Goal: Task Accomplishment & Management: Complete application form

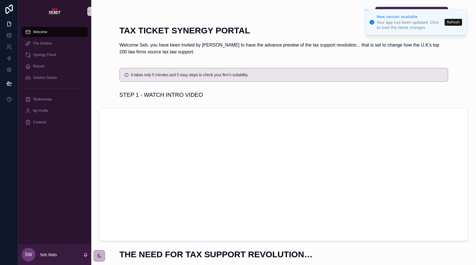
click at [456, 22] on button "Refresh" at bounding box center [453, 22] width 17 height 7
click at [456, 21] on button "Refresh" at bounding box center [453, 22] width 17 height 7
click at [373, 23] on icon "Notifications alt+T" at bounding box center [372, 22] width 5 height 5
click at [451, 22] on button "Refresh" at bounding box center [453, 22] width 17 height 7
click at [90, 11] on icon "scrollable content" at bounding box center [89, 11] width 4 height 4
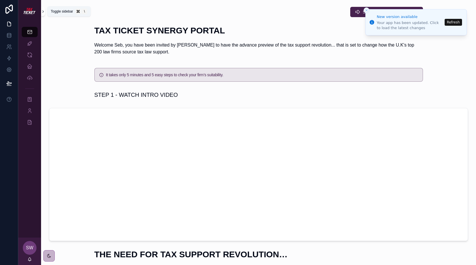
click at [43, 11] on icon "scrollable content" at bounding box center [43, 12] width 1 height 2
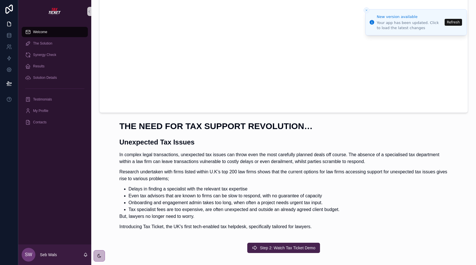
scroll to position [140, 0]
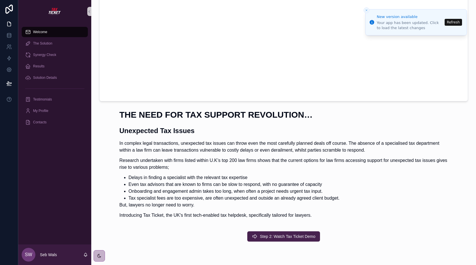
click at [201, 170] on p "Research undertaken with firms listed within U.K’s top 200 law firms shows that…" at bounding box center [284, 164] width 329 height 14
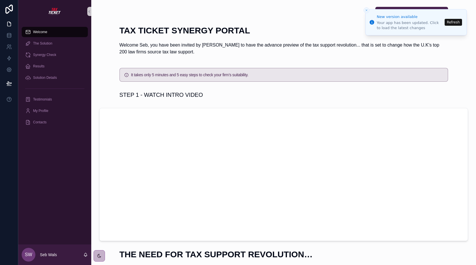
scroll to position [0, 0]
click at [265, 49] on p "Welcome Seb, you have been invited by Winslows to have the advance preview of t…" at bounding box center [284, 49] width 329 height 14
click at [8, 12] on icon at bounding box center [8, 9] width 7 height 9
click at [9, 69] on icon at bounding box center [8, 69] width 1 height 1
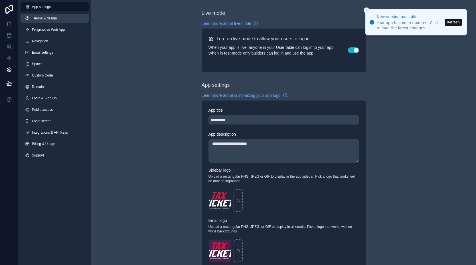
click at [45, 21] on link "Theme & design" at bounding box center [55, 18] width 69 height 9
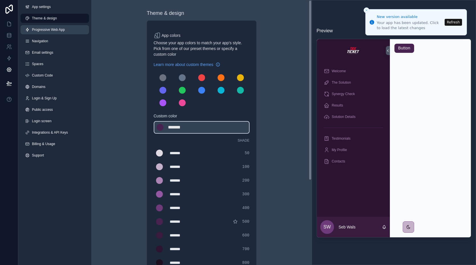
drag, startPoint x: 52, startPoint y: 29, endPoint x: 52, endPoint y: 33, distance: 3.2
click at [52, 29] on span "Progressive Web App" at bounding box center [48, 29] width 33 height 5
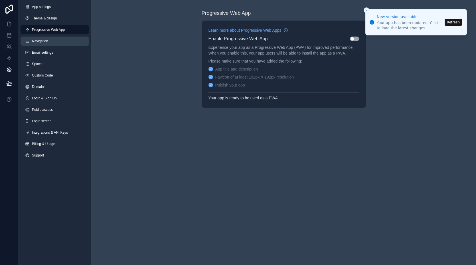
click at [46, 40] on span "Navigation" at bounding box center [40, 41] width 16 height 5
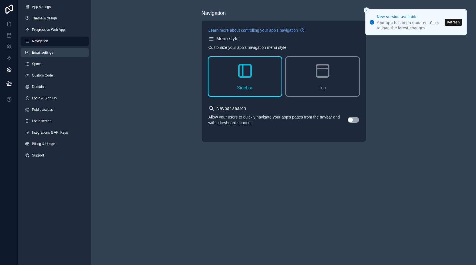
click at [45, 50] on span "Email settings" at bounding box center [42, 52] width 21 height 5
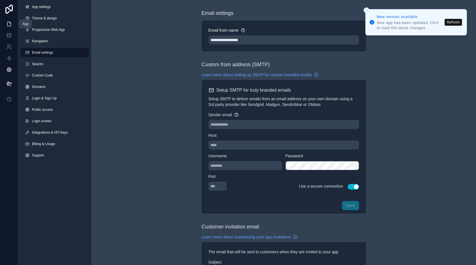
click at [11, 26] on icon at bounding box center [9, 24] width 6 height 6
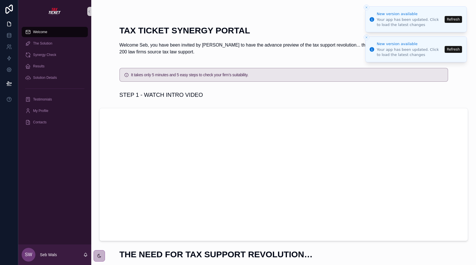
click at [367, 8] on icon "Close toast" at bounding box center [366, 7] width 3 height 3
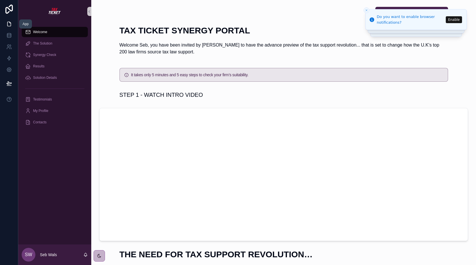
click at [9, 23] on icon at bounding box center [9, 24] width 6 height 6
click at [10, 69] on icon at bounding box center [9, 70] width 6 height 6
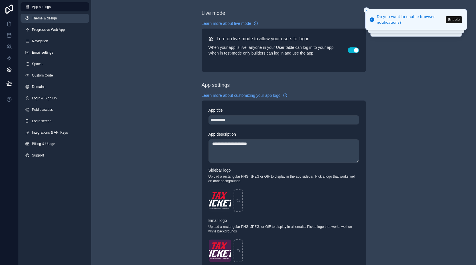
click at [54, 20] on span "Theme & design" at bounding box center [44, 18] width 25 height 5
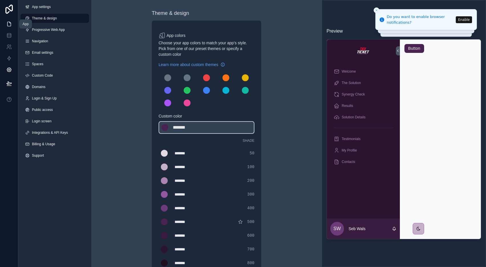
click at [9, 25] on icon at bounding box center [9, 24] width 6 height 6
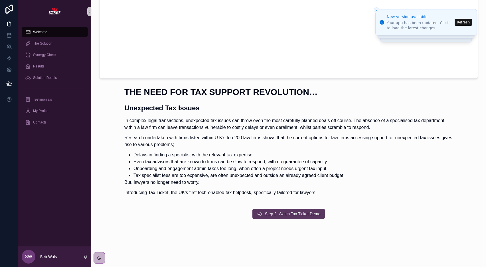
click at [298, 212] on span "Step 2: Watch Tax Ticket Demo" at bounding box center [293, 214] width 56 height 6
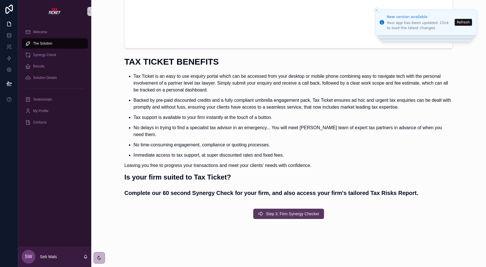
scroll to position [140, 0]
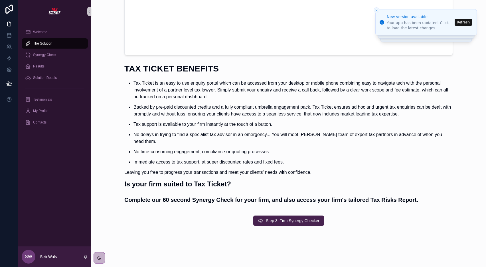
click at [286, 217] on span "Step 3: Firm Synergy Checker" at bounding box center [293, 220] width 54 height 6
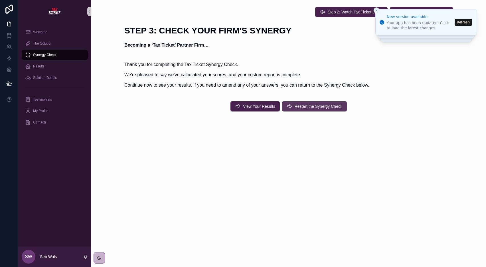
click at [301, 108] on span "Restart the Synergy Check" at bounding box center [319, 106] width 48 height 6
click at [255, 103] on button "View Your Results" at bounding box center [255, 106] width 49 height 10
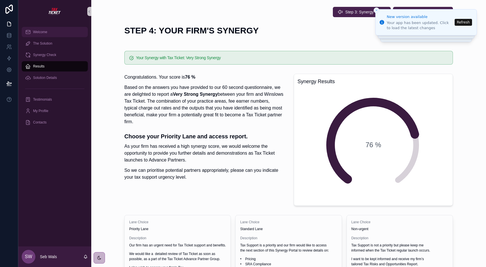
click at [38, 32] on span "Welcome" at bounding box center [40, 32] width 14 height 5
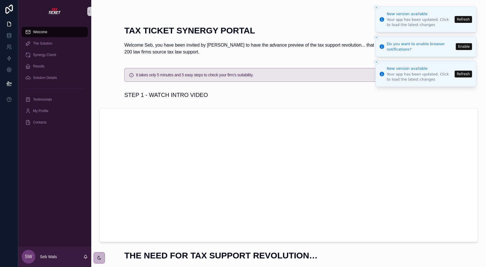
click at [378, 7] on icon "Close toast" at bounding box center [376, 7] width 3 height 3
click at [377, 37] on icon "Close toast" at bounding box center [376, 37] width 3 height 3
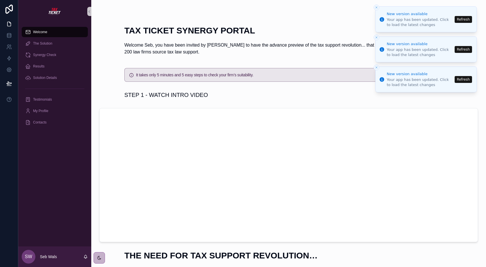
click at [378, 37] on icon "Close toast" at bounding box center [376, 37] width 3 height 3
click at [376, 37] on icon "Close toast" at bounding box center [376, 37] width 3 height 3
click at [378, 7] on icon "Close toast" at bounding box center [376, 7] width 3 height 3
click at [376, 8] on line "Close toast" at bounding box center [377, 8] width 2 height 2
click at [472, 19] on button "Refresh" at bounding box center [463, 19] width 17 height 7
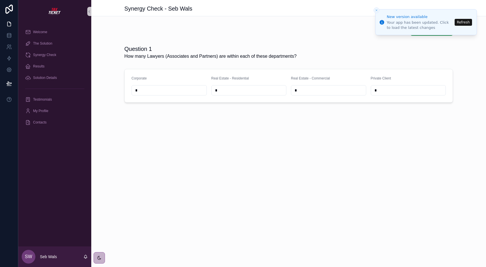
click at [377, 11] on icon "Close toast" at bounding box center [376, 10] width 3 height 3
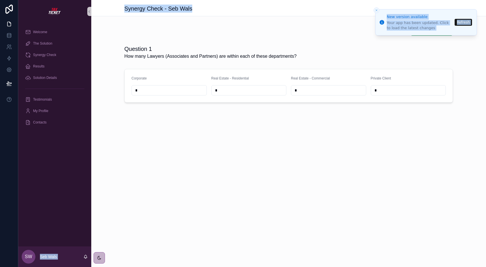
drag, startPoint x: 415, startPoint y: 11, endPoint x: 349, endPoint y: 8, distance: 65.5
click at [344, 8] on div "New version available Your app has been updated. Click to load the latest chang…" at bounding box center [243, 133] width 486 height 267
click at [377, 9] on icon "Close toast" at bounding box center [376, 10] width 3 height 3
click at [464, 21] on button "Refresh" at bounding box center [463, 22] width 17 height 7
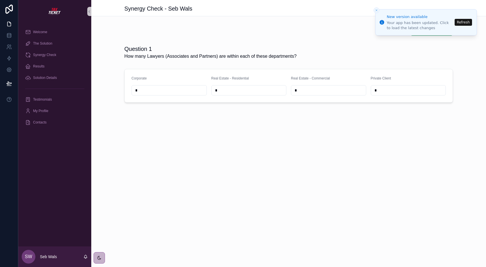
click at [444, 55] on div "Question 1 How many Lawyers (Associates and Partners) are within each of these …" at bounding box center [288, 52] width 329 height 15
drag, startPoint x: 432, startPoint y: 29, endPoint x: 431, endPoint y: 37, distance: 7.4
click at [431, 37] on div "New version available Your app has been updated. Click to load the latest chang…" at bounding box center [243, 133] width 486 height 267
click at [430, 36] on div "Go To Stage 2" at bounding box center [288, 30] width 395 height 15
click at [377, 8] on button "Close toast" at bounding box center [377, 10] width 6 height 6
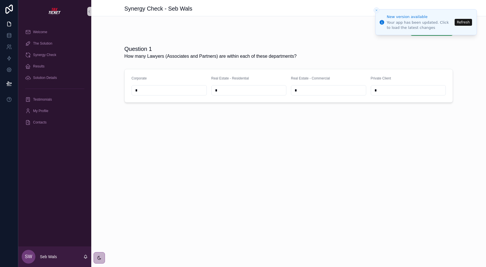
click at [377, 10] on line "Close toast" at bounding box center [377, 10] width 2 height 2
click at [377, 10] on icon "Close toast" at bounding box center [376, 10] width 3 height 3
click at [377, 10] on line "Close toast" at bounding box center [377, 10] width 2 height 2
click at [378, 10] on icon "Close toast" at bounding box center [376, 10] width 3 height 3
click at [378, 9] on button "Close toast" at bounding box center [377, 10] width 6 height 6
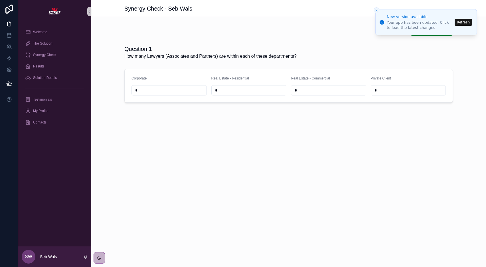
click at [379, 9] on button "Close toast" at bounding box center [377, 10] width 6 height 6
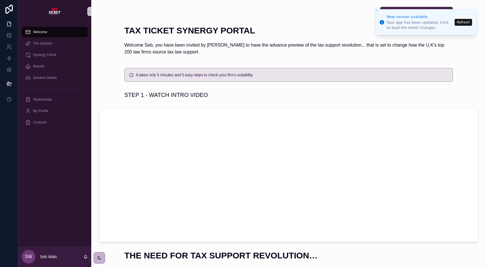
click at [376, 10] on icon "Close toast" at bounding box center [376, 10] width 3 height 3
click at [379, 10] on button "Close toast" at bounding box center [377, 10] width 6 height 6
click at [377, 11] on line "Close toast" at bounding box center [377, 10] width 2 height 2
click at [462, 22] on button "Refresh" at bounding box center [463, 22] width 17 height 7
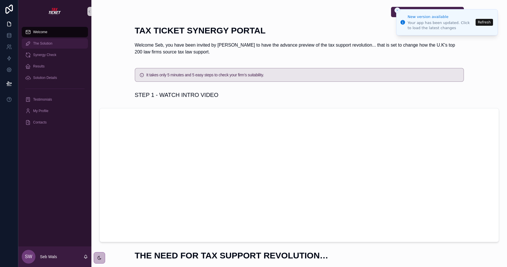
click at [46, 43] on span "The Solution" at bounding box center [42, 43] width 19 height 5
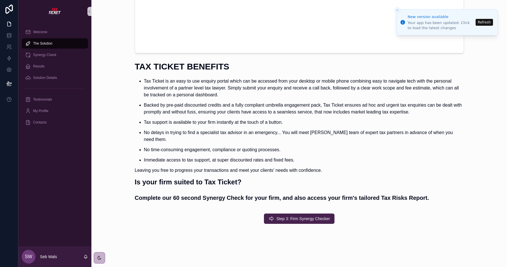
scroll to position [140, 0]
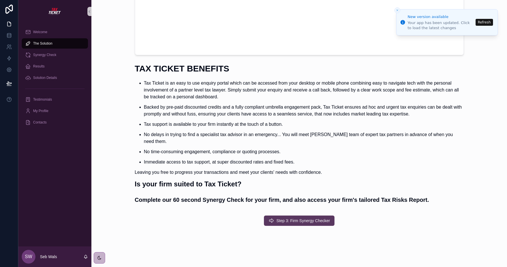
click at [289, 217] on span "Step 3: Firm Synergy Checker" at bounding box center [303, 220] width 54 height 6
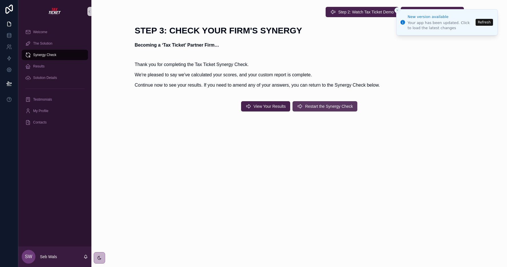
click at [328, 107] on span "Restart the Synergy Check" at bounding box center [329, 106] width 48 height 6
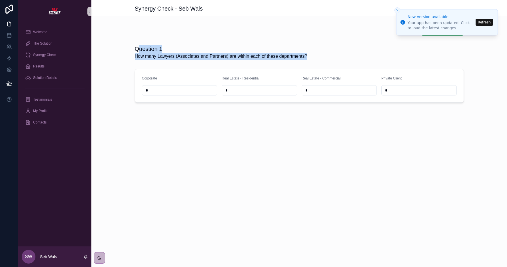
drag, startPoint x: 159, startPoint y: 53, endPoint x: 335, endPoint y: 134, distance: 193.7
click at [300, 59] on div "Question 1 How many Lawyers (Associates and Partners) are within each of these …" at bounding box center [221, 52] width 172 height 15
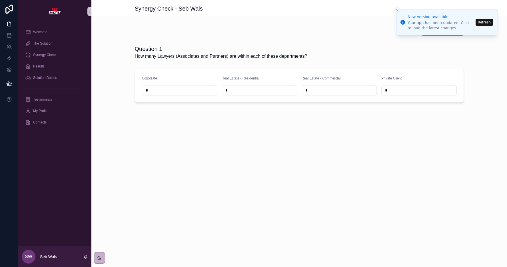
click at [432, 170] on div "Synergy Check - Seb Wals Go To Stage 2 Question 1 How many Lawyers (Associates …" at bounding box center [298, 133] width 415 height 267
click at [397, 9] on icon "Close toast" at bounding box center [396, 10] width 3 height 3
drag, startPoint x: 410, startPoint y: 11, endPoint x: 360, endPoint y: 111, distance: 112.2
click at [403, 11] on li "New version available Your app has been updated. Click to load the latest chang…" at bounding box center [447, 22] width 102 height 26
drag, startPoint x: 349, startPoint y: 172, endPoint x: 358, endPoint y: 164, distance: 12.1
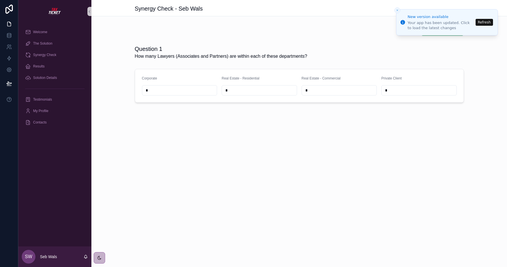
click at [349, 172] on div "Synergy Check - Seb Wals Go To Stage 2 Question 1 How many Lawyers (Associates …" at bounding box center [298, 133] width 415 height 267
click at [355, 41] on div "Go To Stage 2 Question 1 How many Lawyers (Associates and Partners) are within …" at bounding box center [298, 64] width 415 height 82
click at [398, 11] on icon "Close toast" at bounding box center [396, 10] width 3 height 3
click at [396, 9] on icon "Close toast" at bounding box center [396, 10] width 3 height 3
